Goal: Information Seeking & Learning: Learn about a topic

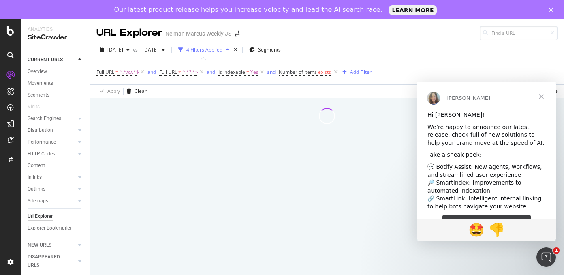
click at [541, 96] on span "Close" at bounding box center [540, 96] width 29 height 29
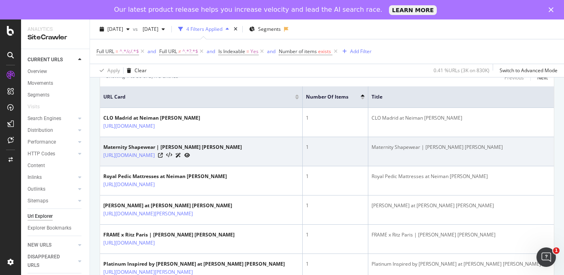
scroll to position [179, 0]
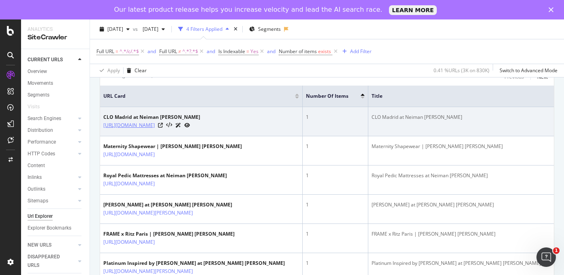
click at [155, 124] on link "[URL][DOMAIN_NAME]" at bounding box center [128, 125] width 51 height 8
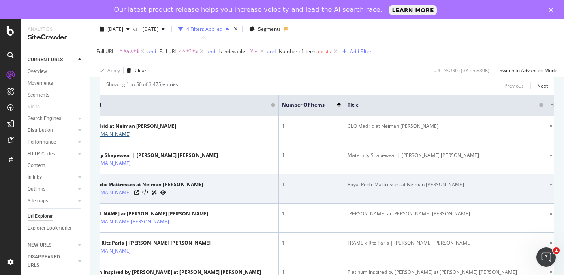
scroll to position [0, 0]
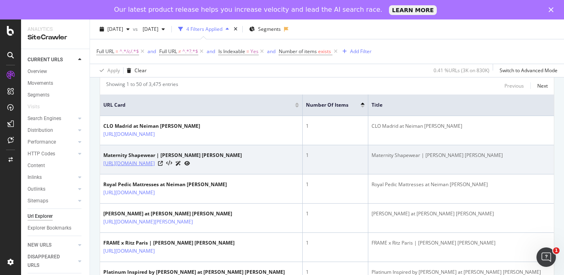
click at [155, 162] on link "[URL][DOMAIN_NAME]" at bounding box center [128, 163] width 51 height 8
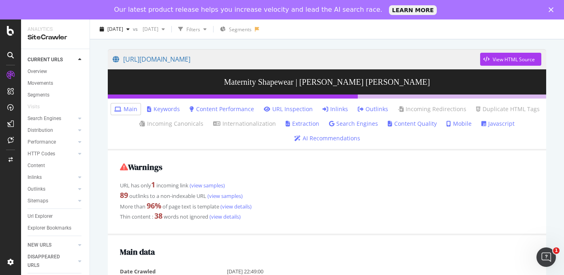
scroll to position [55, 0]
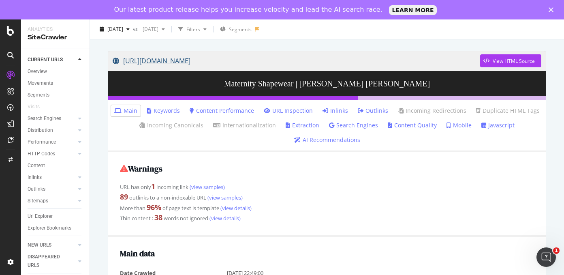
click at [300, 66] on link "https://www.neimanmarcus.com/c/womens-clothing-extended-sizes-maternity-lingeri…" at bounding box center [296, 61] width 367 height 20
